Goal: Find contact information: Find contact information

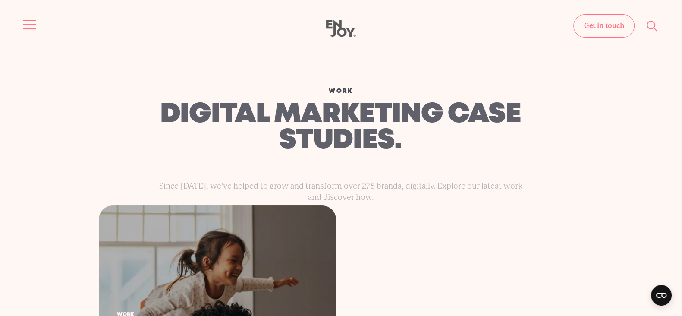
click at [29, 21] on button "Site navigation" at bounding box center [30, 25] width 18 height 18
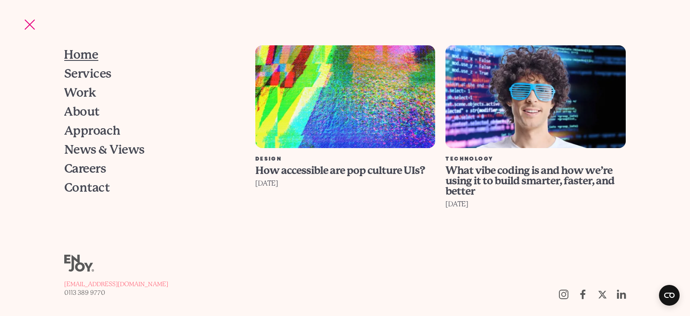
click at [82, 54] on span "Home" at bounding box center [81, 55] width 34 height 12
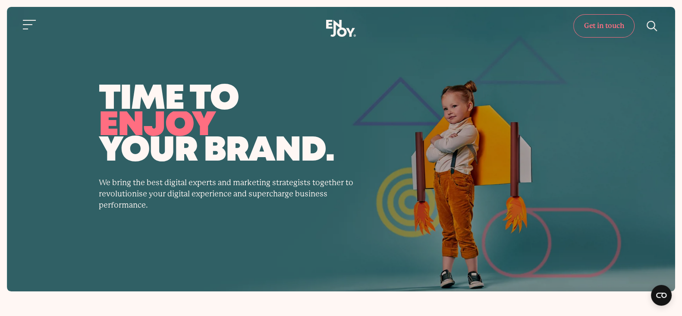
click at [597, 22] on link "Get in touch" at bounding box center [603, 25] width 61 height 23
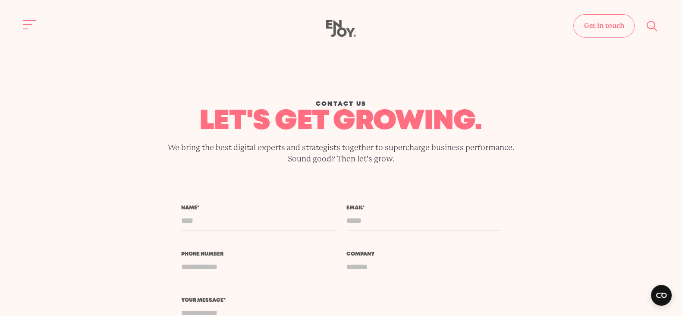
click at [352, 30] on use at bounding box center [341, 28] width 30 height 17
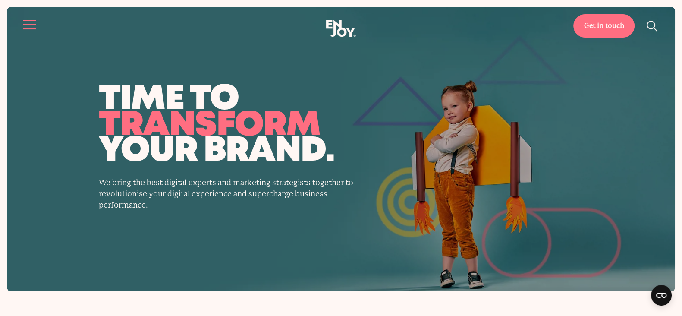
click at [29, 22] on button "Site navigation" at bounding box center [30, 25] width 18 height 18
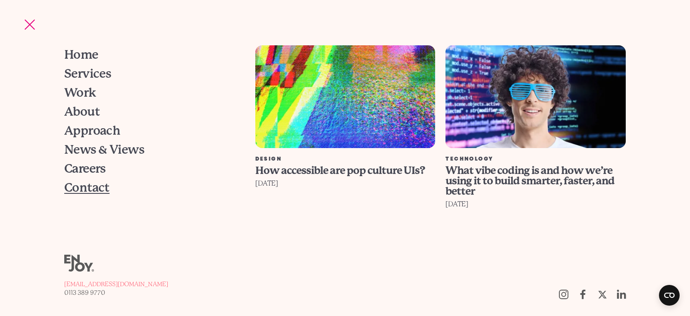
click at [86, 190] on span "Contact" at bounding box center [86, 188] width 45 height 12
